Goal: Ask a question

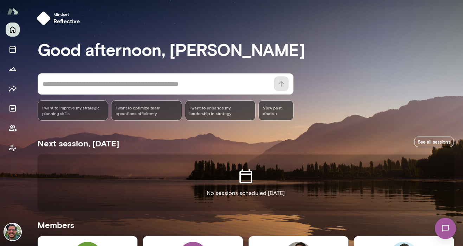
scroll to position [256, 0]
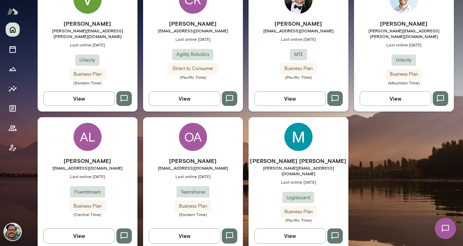
click at [82, 228] on button "View" at bounding box center [79, 235] width 72 height 15
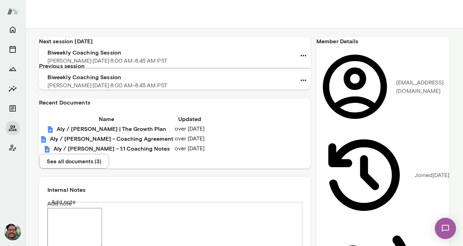
scroll to position [408, 0]
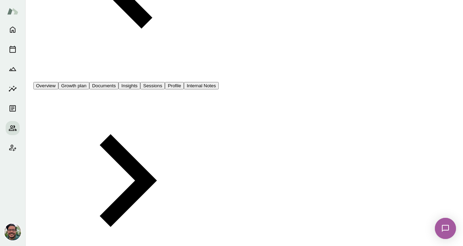
scroll to position [0, 0]
